Goal: Task Accomplishment & Management: Complete application form

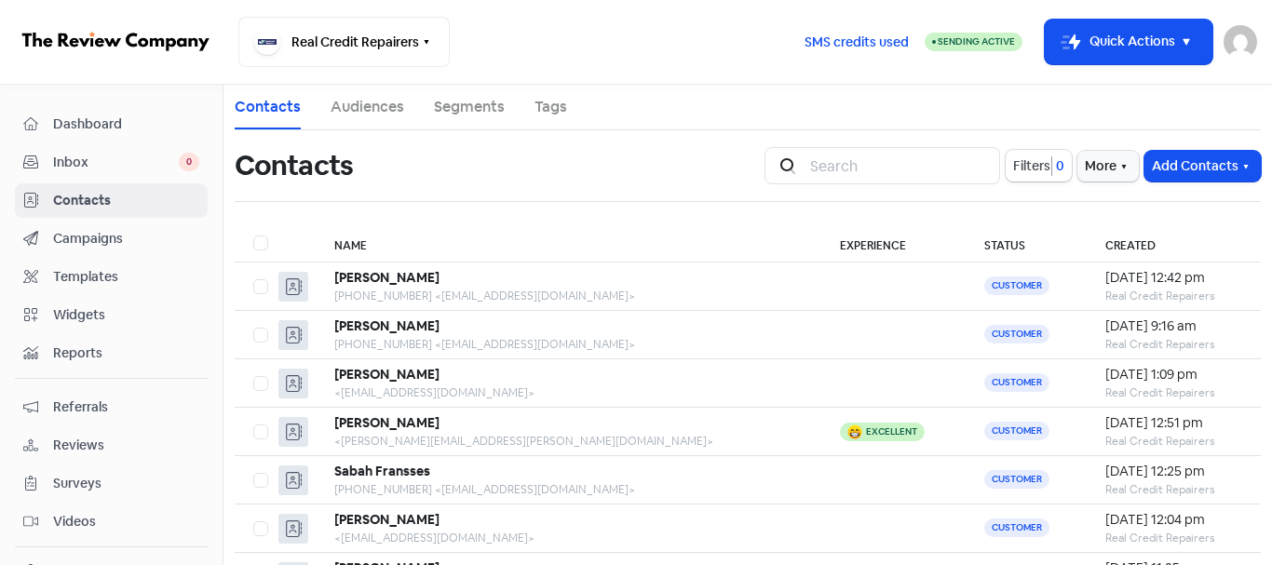
click at [1188, 142] on div "Icon For Search Filters 0 More Add Contacts" at bounding box center [1012, 166] width 519 height 60
drag, startPoint x: 1188, startPoint y: 162, endPoint x: 1178, endPoint y: 169, distance: 12.7
click at [1188, 163] on button "Add Contacts" at bounding box center [1202, 166] width 116 height 31
click at [1141, 192] on button "Add a contact" at bounding box center [1180, 206] width 158 height 37
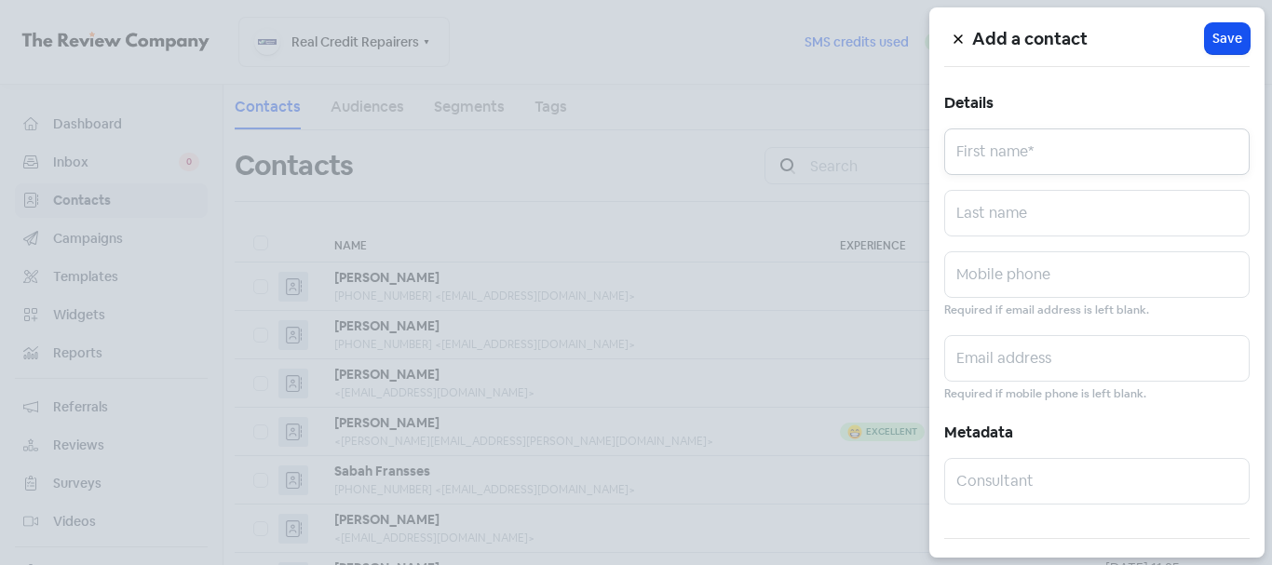
click at [1068, 129] on input "text" at bounding box center [1096, 151] width 305 height 47
paste input "[PERSON_NAME]"
click at [1025, 149] on input "[PERSON_NAME]" at bounding box center [1096, 151] width 305 height 47
type input "Haoning"
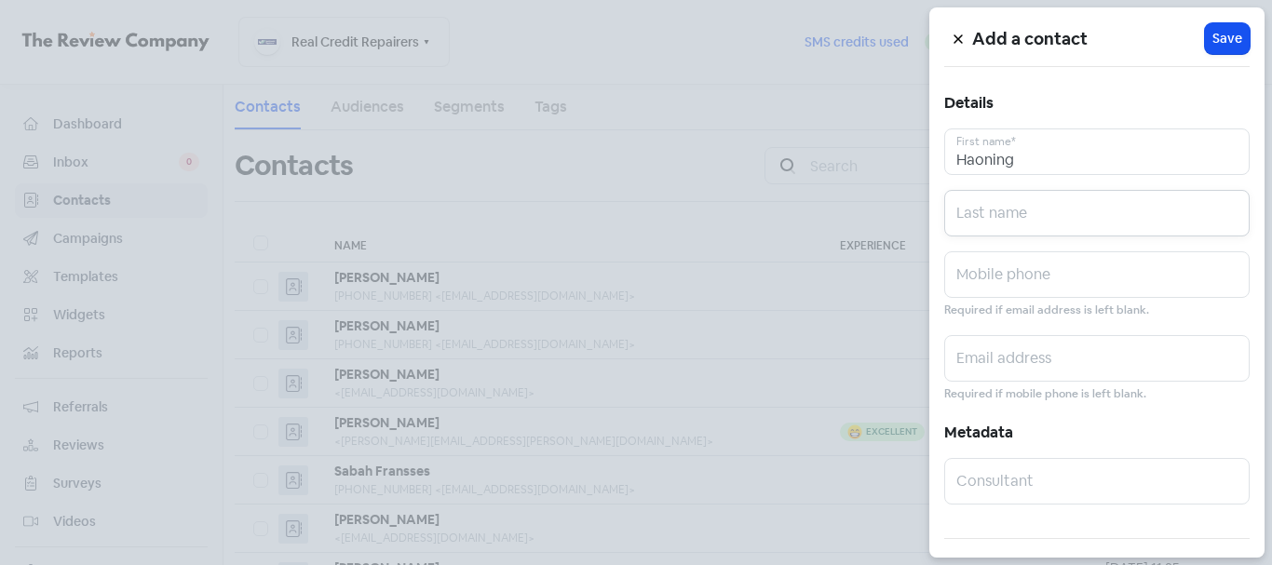
paste input "Peng"
type input "Peng"
click at [1026, 313] on small "Required if email address is left blank." at bounding box center [1046, 311] width 205 height 18
click at [1024, 294] on input "text" at bounding box center [1096, 274] width 305 height 47
paste input "0420581788"
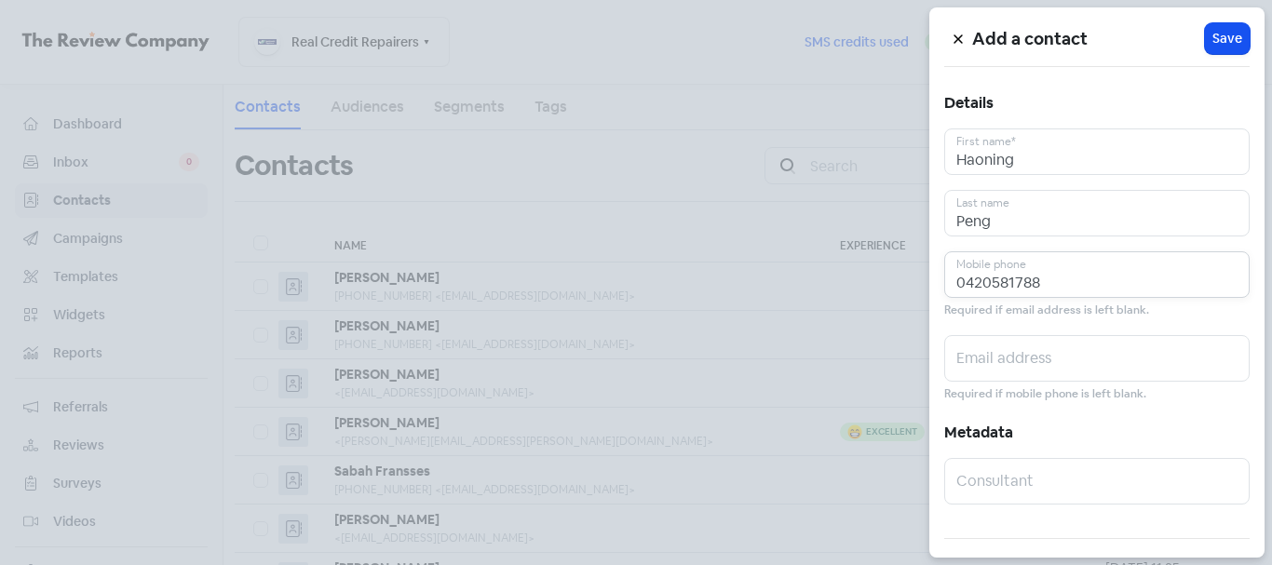
type input "0420581788"
click at [1049, 371] on input "text" at bounding box center [1096, 358] width 305 height 47
paste input "[EMAIL_ADDRESS][DOMAIN_NAME]"
type input "[EMAIL_ADDRESS][DOMAIN_NAME]"
click at [1220, 45] on span "Save" at bounding box center [1227, 39] width 30 height 20
